Goal: Check status

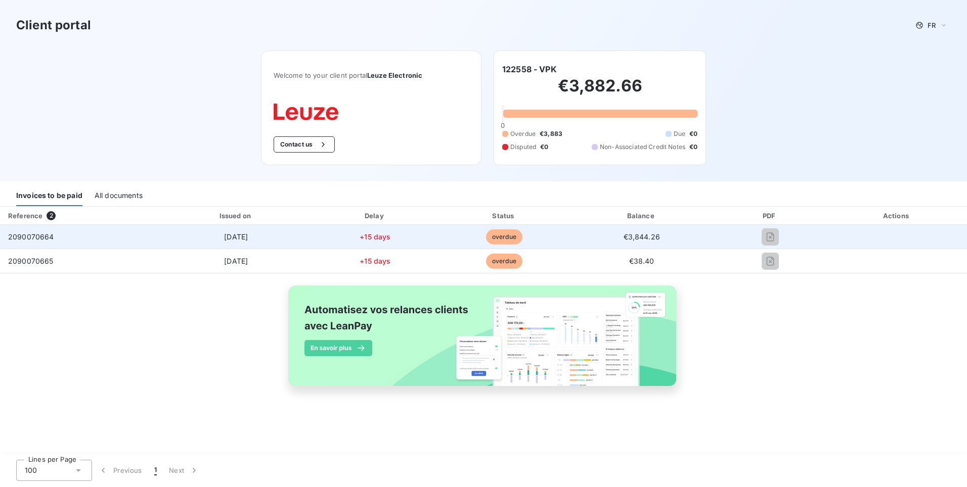
click at [27, 236] on span "2090070664" at bounding box center [31, 237] width 46 height 9
